Goal: Transaction & Acquisition: Subscribe to service/newsletter

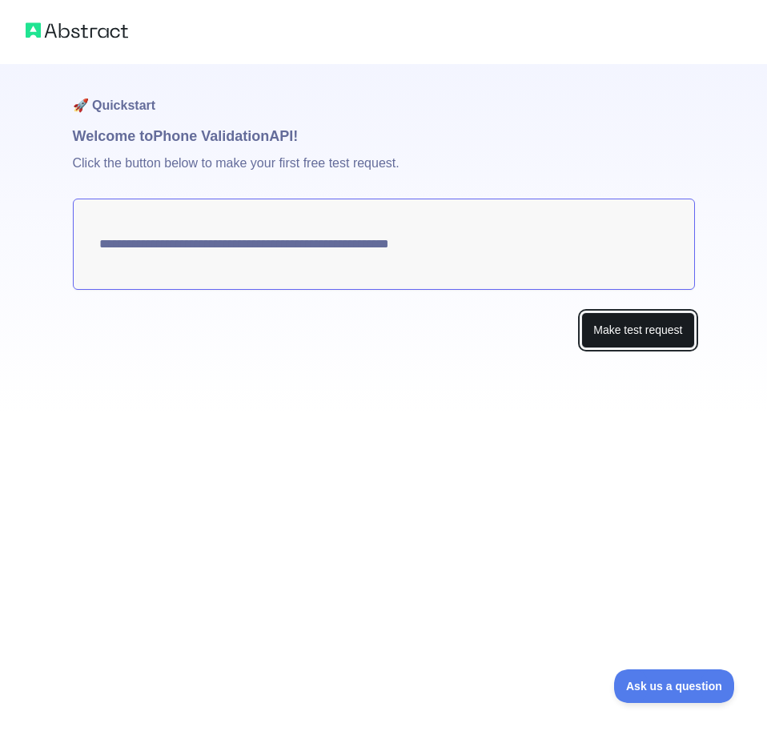
click at [632, 341] on button "Make test request" at bounding box center [637, 330] width 113 height 36
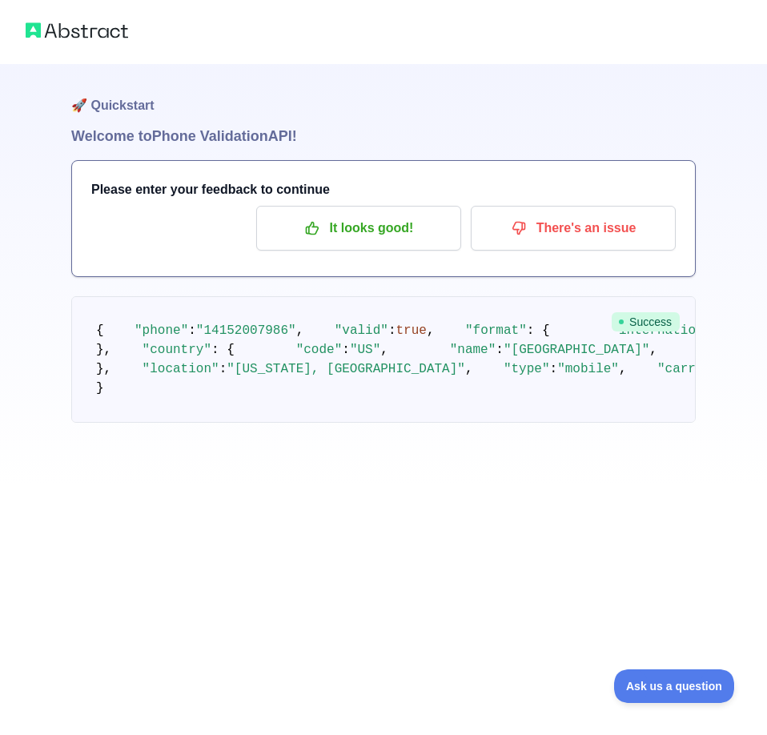
click at [221, 394] on pre "{ "phone" : "14152007986" , "valid" : true , "format" : { "international" : "+1…" at bounding box center [383, 359] width 624 height 126
click at [631, 314] on span "Success" at bounding box center [646, 321] width 68 height 19
click at [407, 239] on p "It looks good!" at bounding box center [358, 228] width 181 height 27
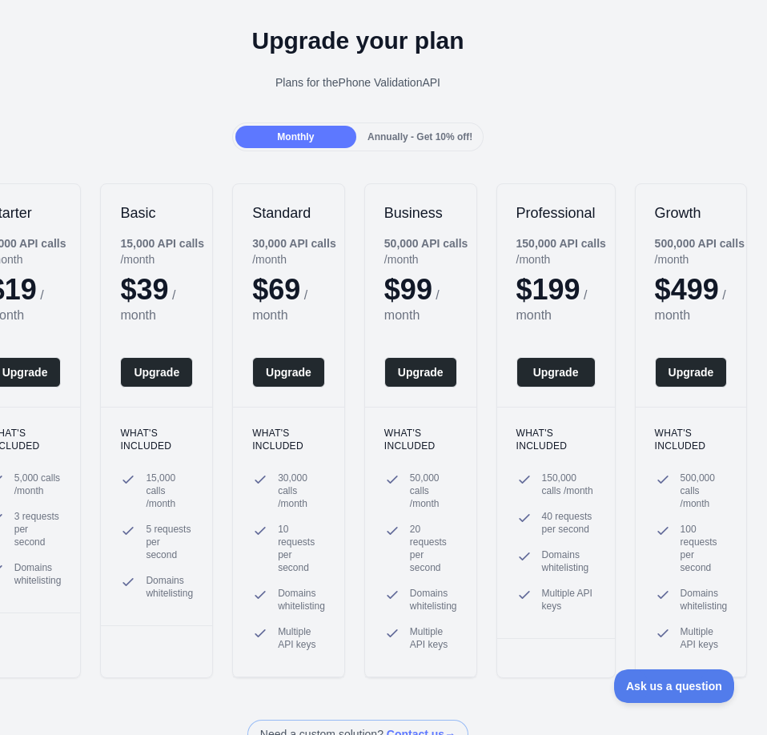
scroll to position [80, 26]
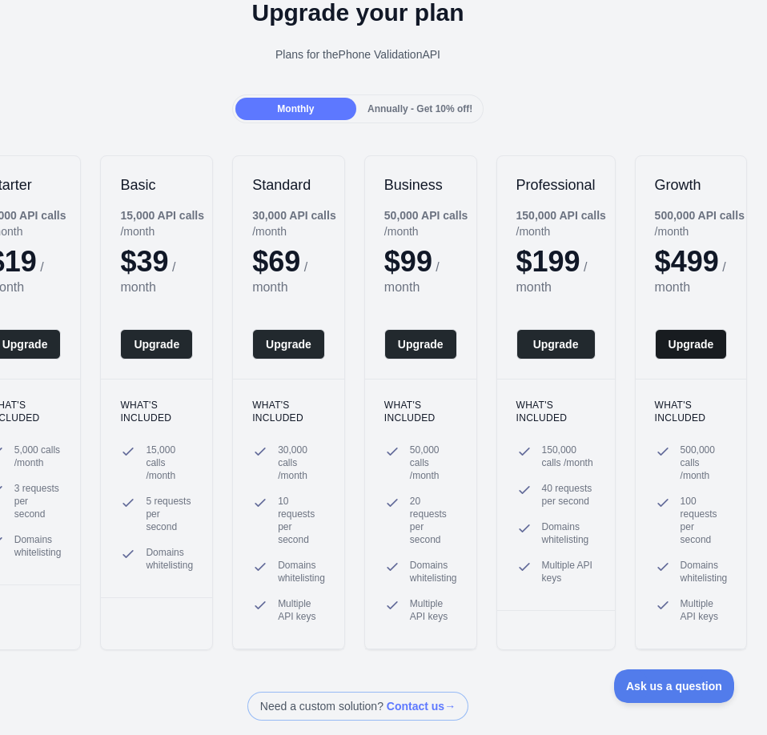
click at [668, 354] on button "Upgrade" at bounding box center [691, 344] width 73 height 30
